Goal: Check status: Check status

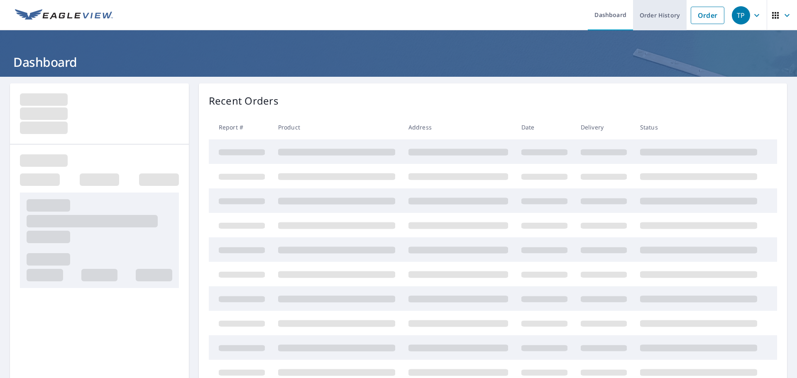
click at [633, 15] on link "Order History" at bounding box center [660, 15] width 54 height 30
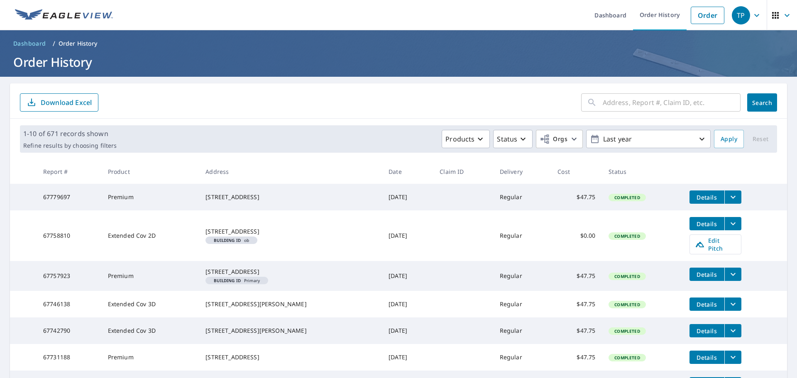
click at [660, 103] on input "text" at bounding box center [672, 102] width 138 height 23
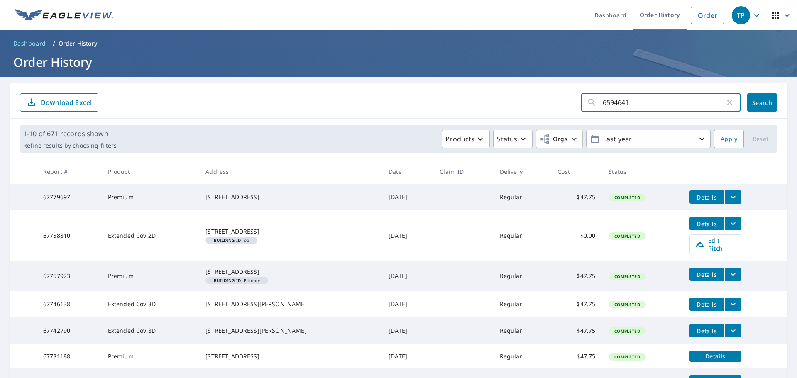
type input "65946413"
click button "Search" at bounding box center [762, 102] width 30 height 18
